Goal: Information Seeking & Learning: Compare options

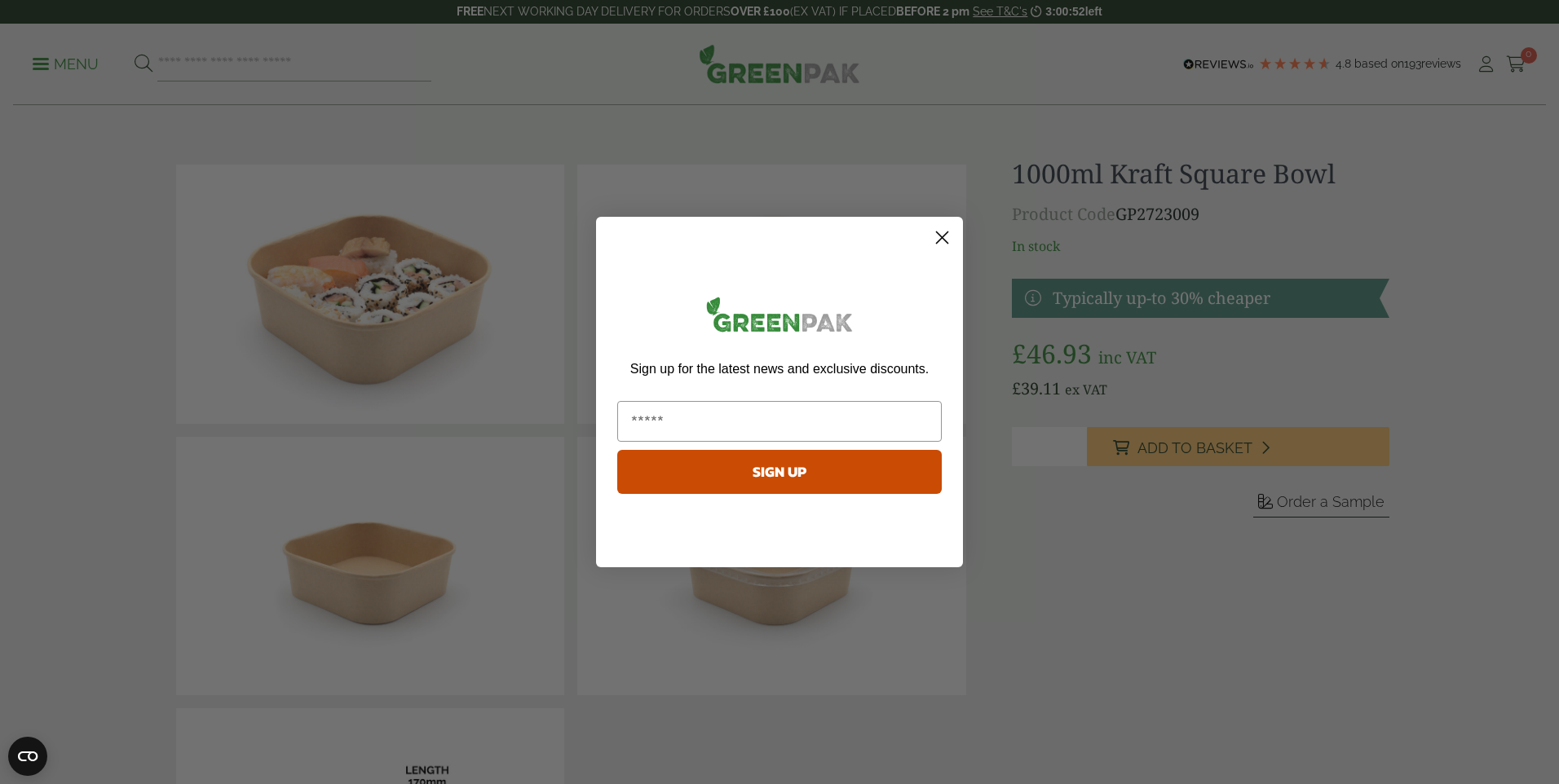
click at [941, 239] on icon "Close dialog" at bounding box center [942, 238] width 11 height 11
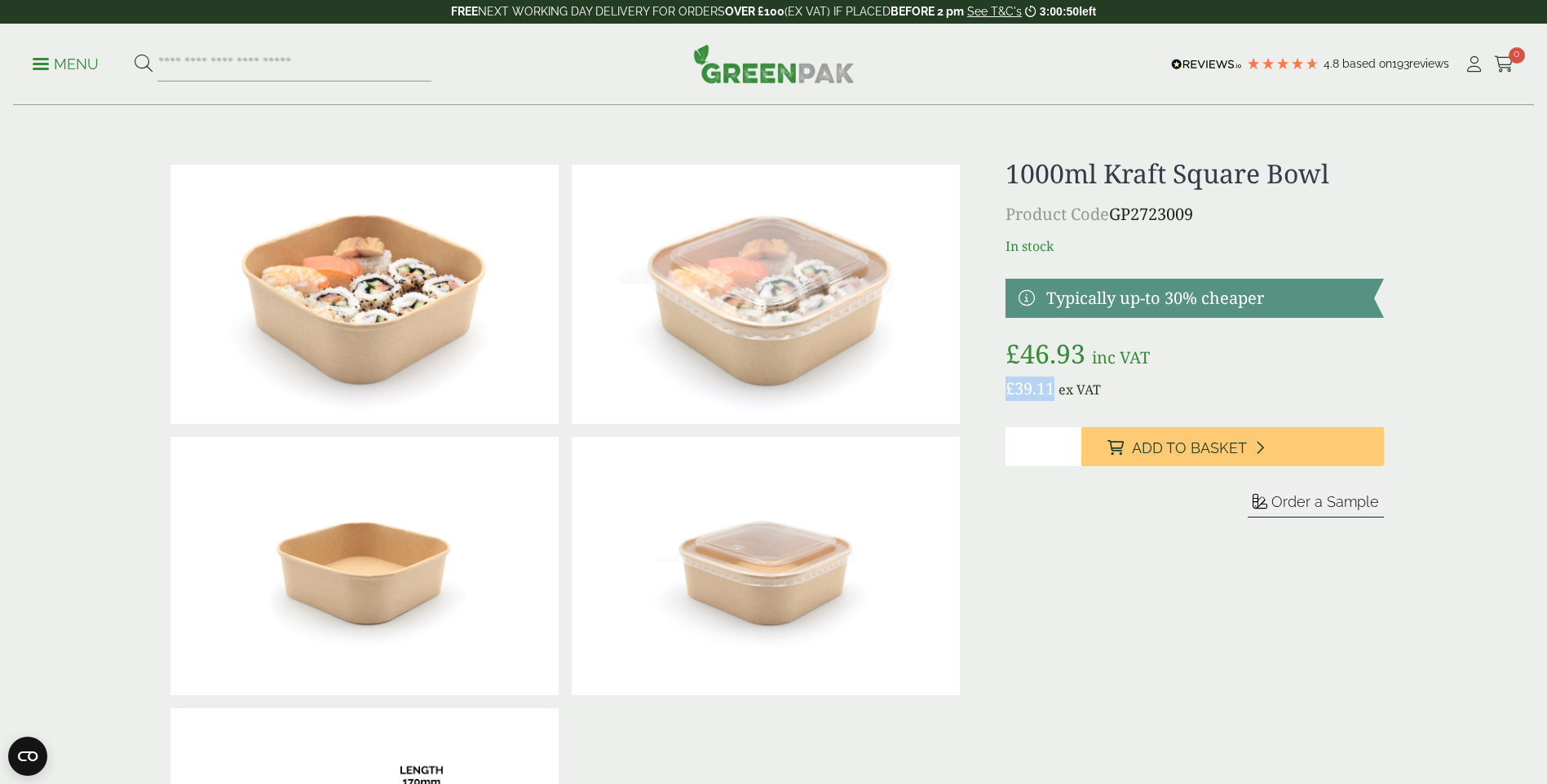
drag, startPoint x: 1001, startPoint y: 390, endPoint x: 1052, endPoint y: 391, distance: 51.0
click at [1052, 391] on div at bounding box center [774, 566] width 1240 height 817
copy bdi "£ 39.11"
click at [93, 73] on p "Menu" at bounding box center [65, 64] width 66 height 20
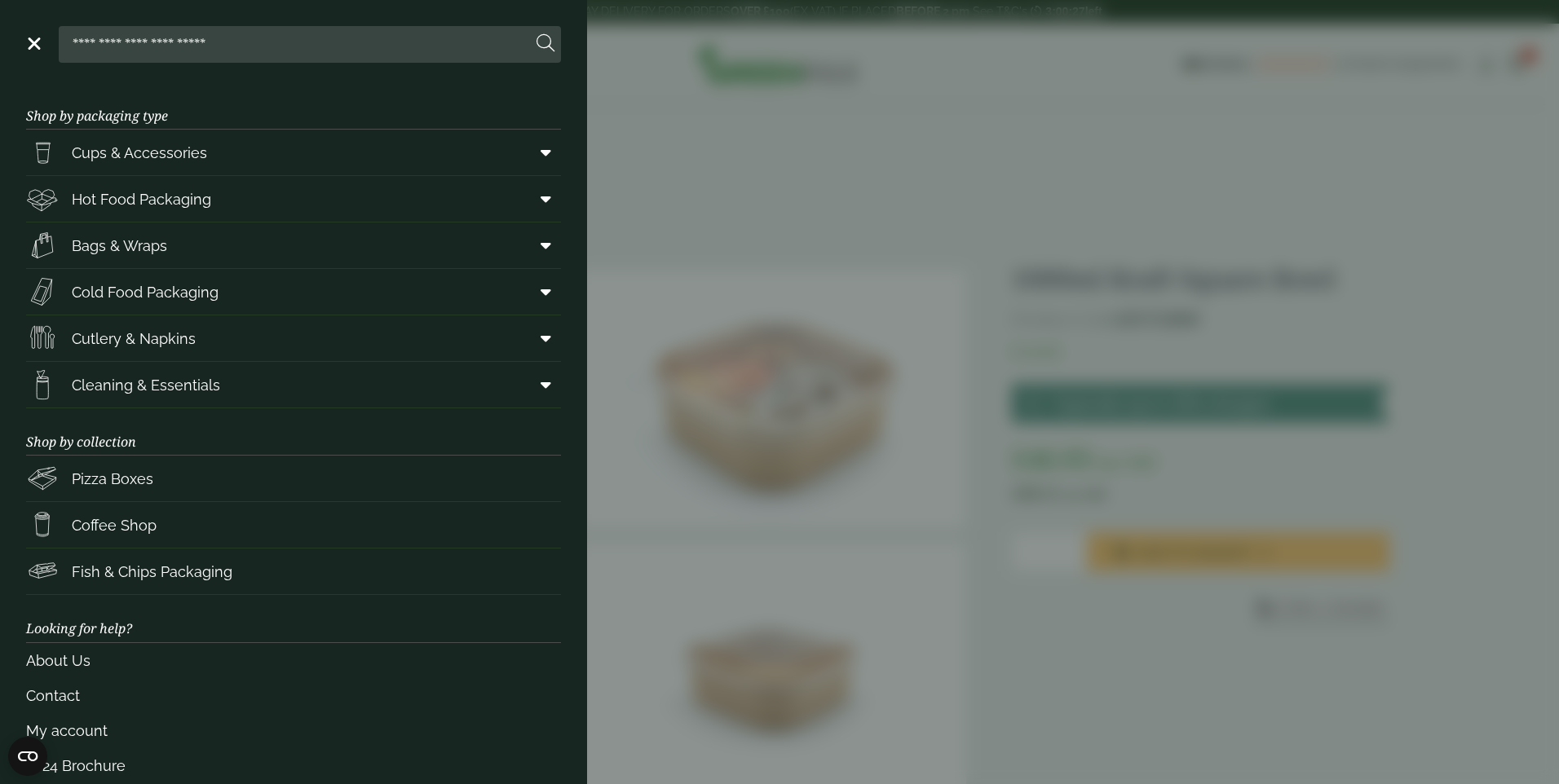
click at [639, 141] on aside "Close Shop by packaging type Cups & Accessories Hot Drink Paper Cups Smoothie C…" at bounding box center [780, 392] width 1559 height 784
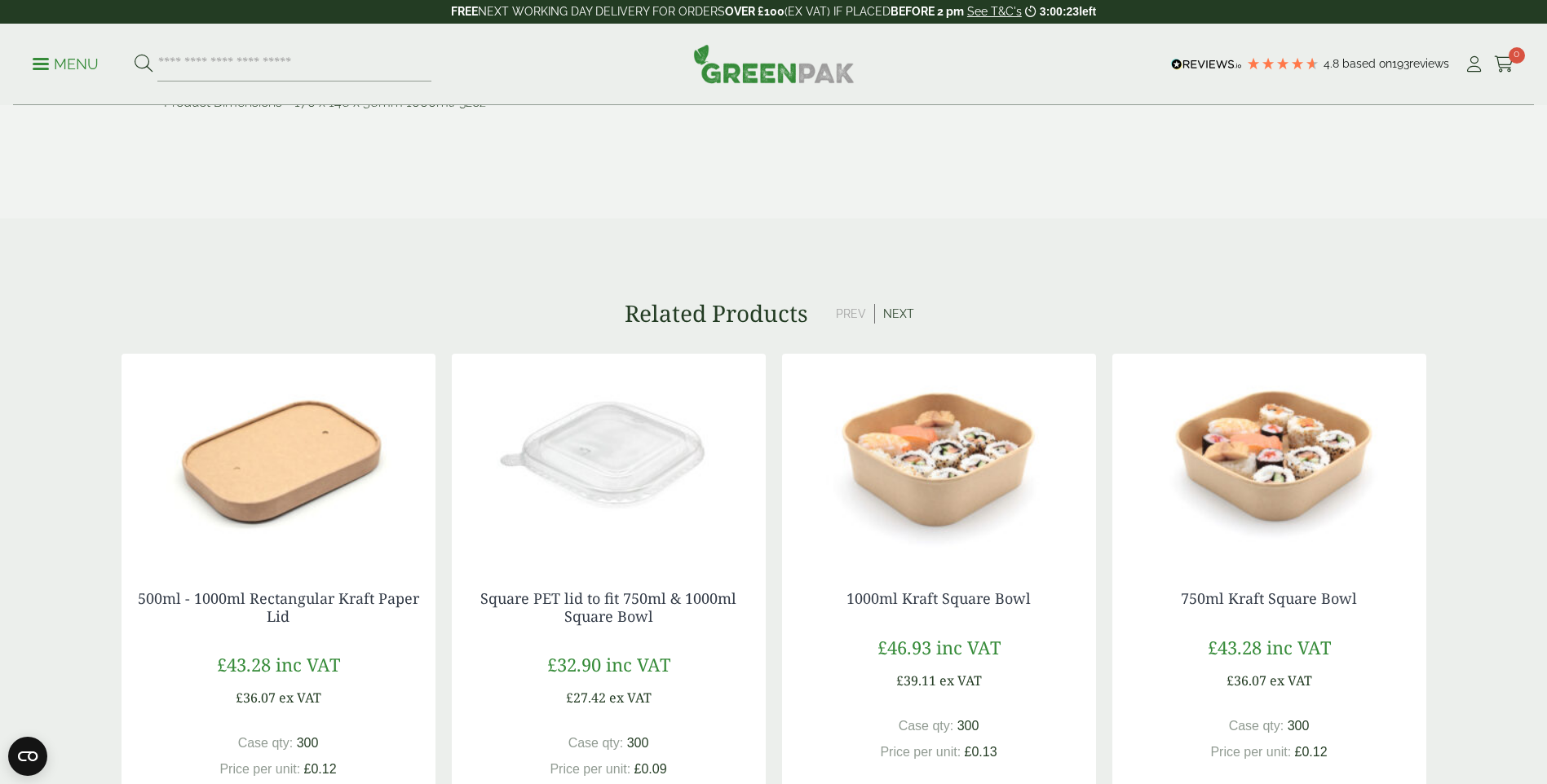
scroll to position [1468, 0]
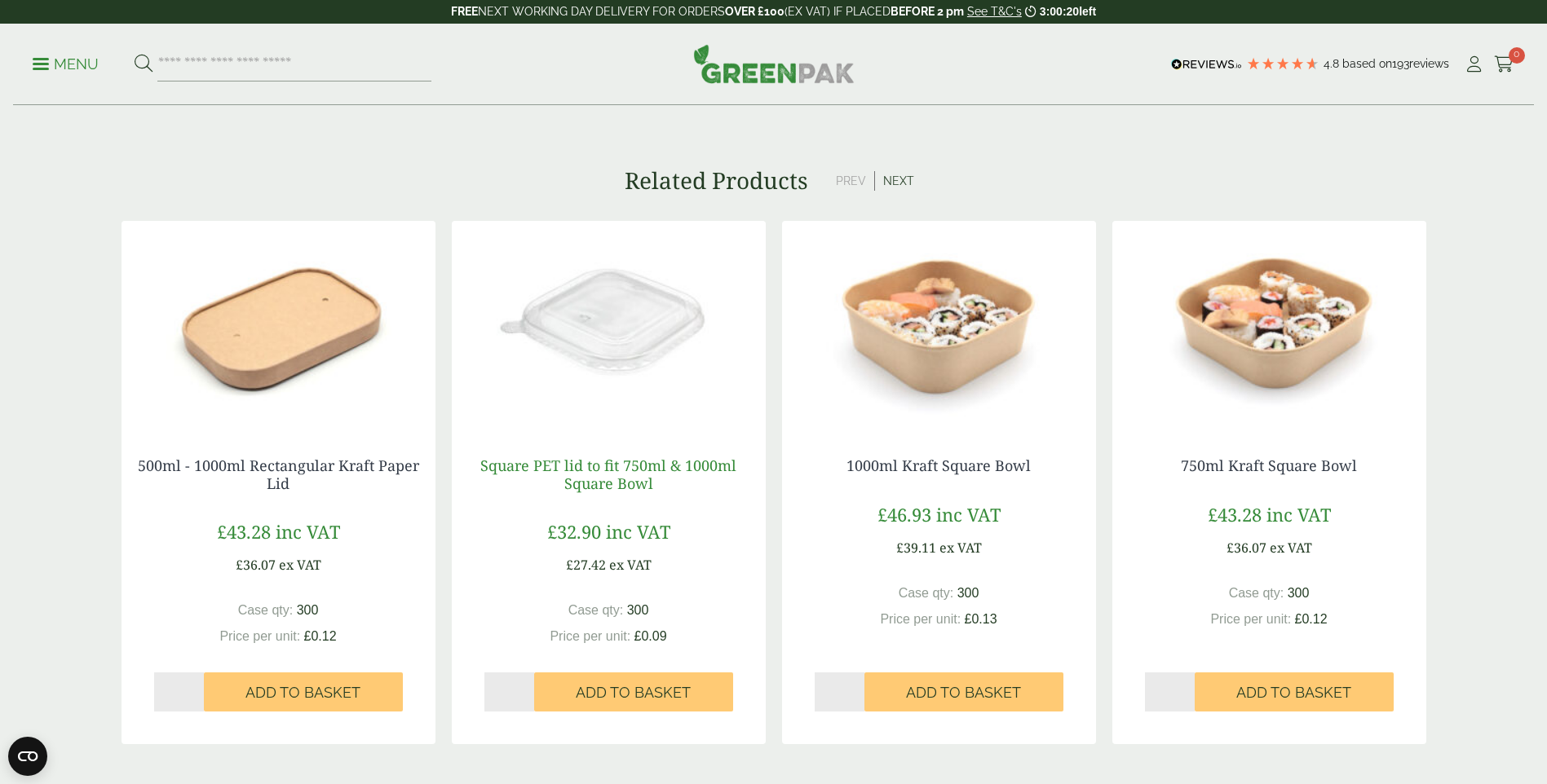
click at [628, 479] on link "Square PET lid to fit 750ml & 1000ml Square Bowl" at bounding box center [607, 474] width 256 height 37
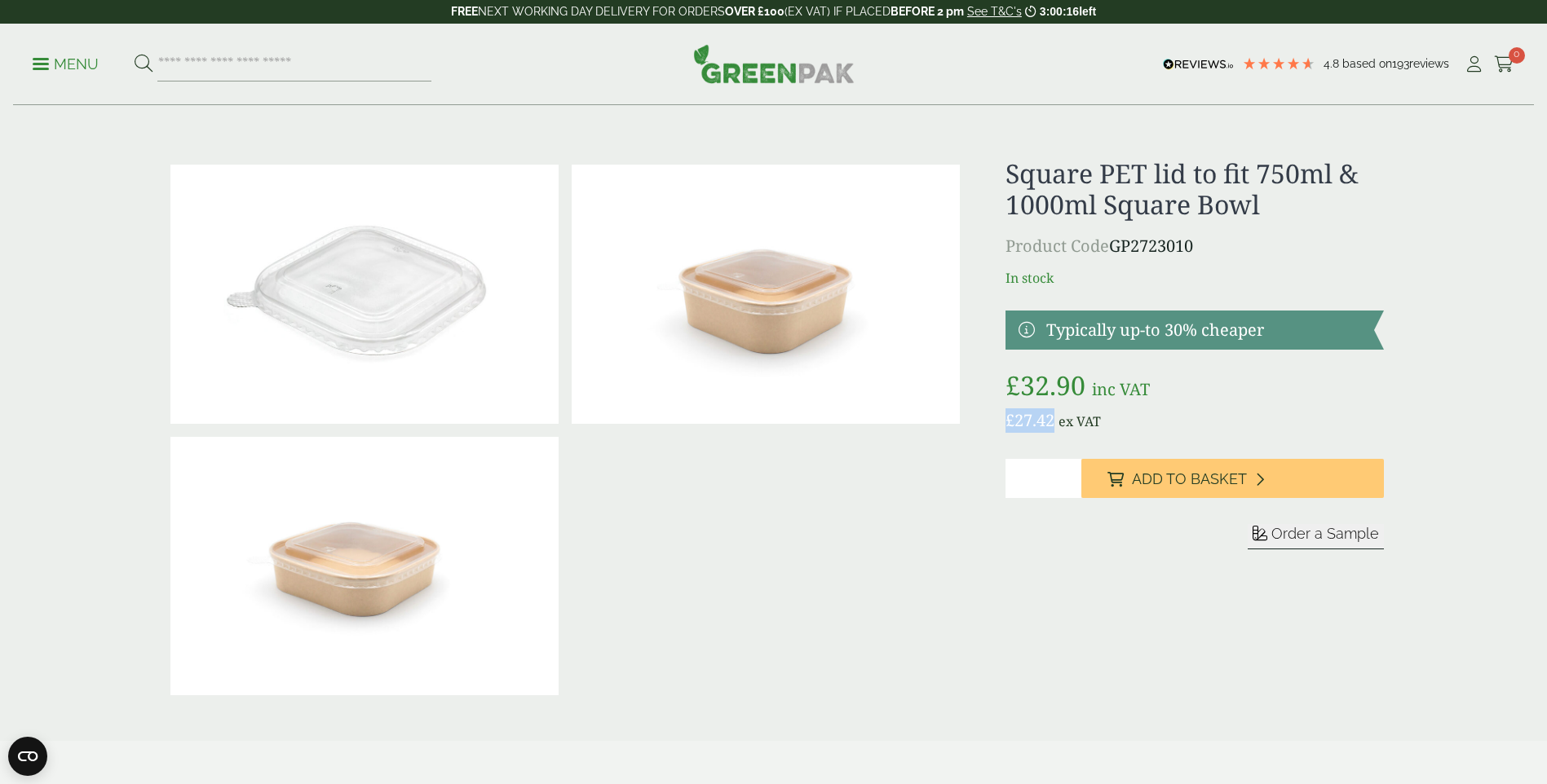
drag, startPoint x: 1013, startPoint y: 419, endPoint x: 1052, endPoint y: 420, distance: 39.0
click at [1052, 420] on div "£" at bounding box center [774, 430] width 1240 height 544
copy bdi "£ 27.42"
